Goal: Information Seeking & Learning: Learn about a topic

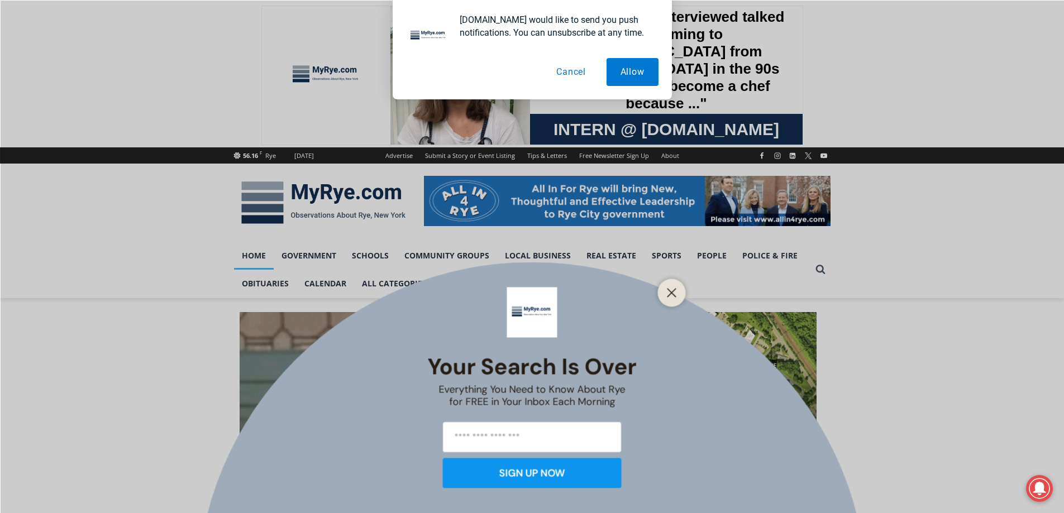
click at [659, 290] on div at bounding box center [672, 293] width 28 height 28
click at [667, 292] on icon "Close" at bounding box center [672, 293] width 10 height 10
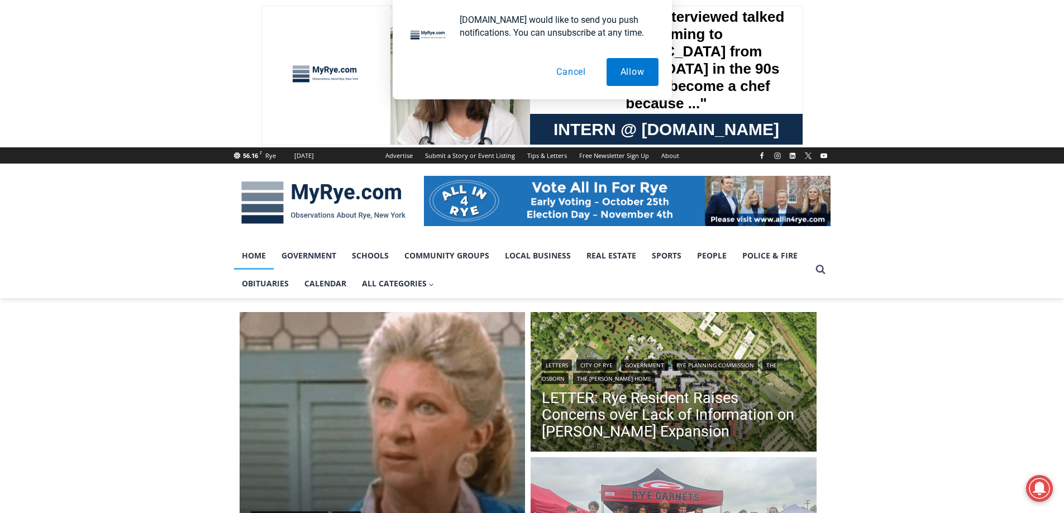
click at [568, 69] on button "Cancel" at bounding box center [571, 72] width 58 height 28
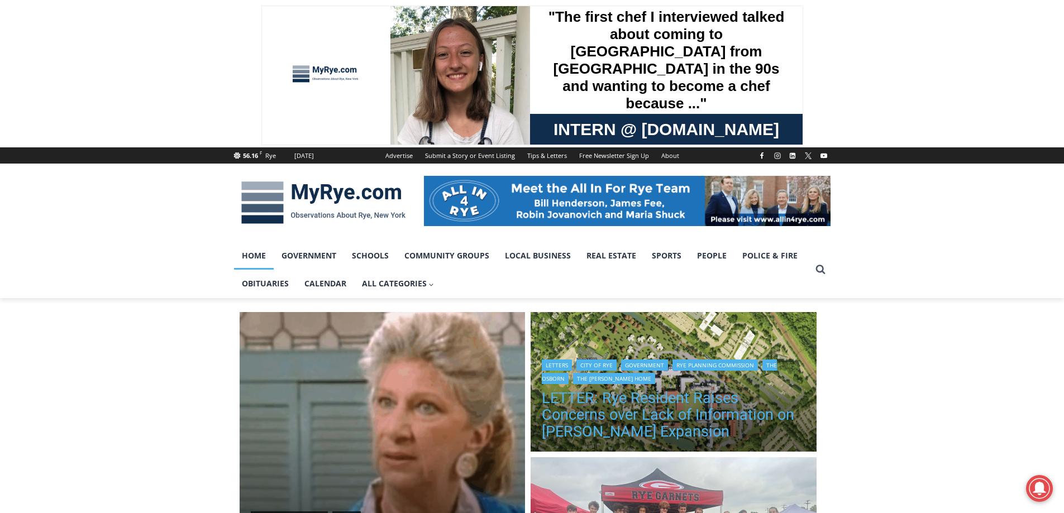
click at [742, 403] on link "LETTER: Rye Resident Raises Concerns over Lack of Information on [PERSON_NAME] …" at bounding box center [674, 415] width 264 height 50
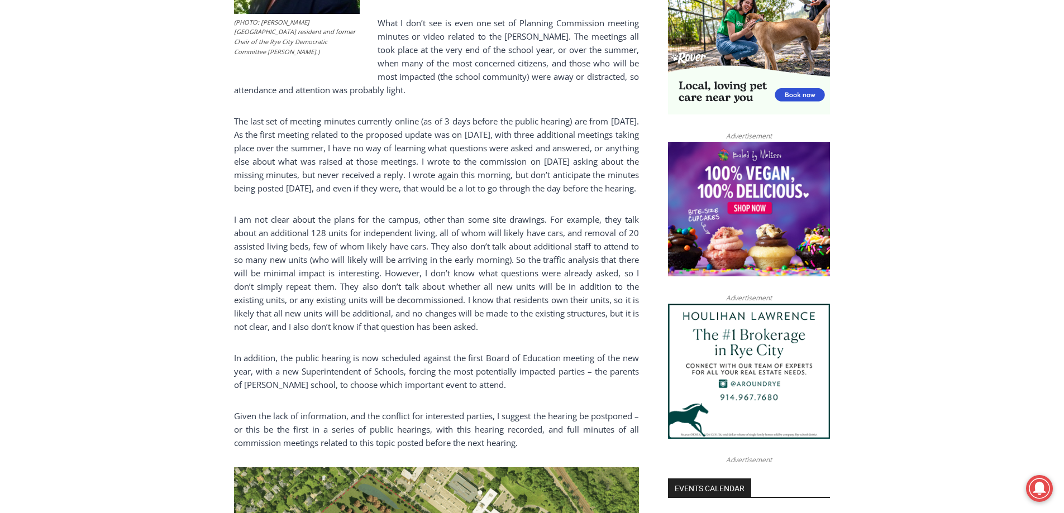
scroll to position [391, 0]
